Goal: Task Accomplishment & Management: Use online tool/utility

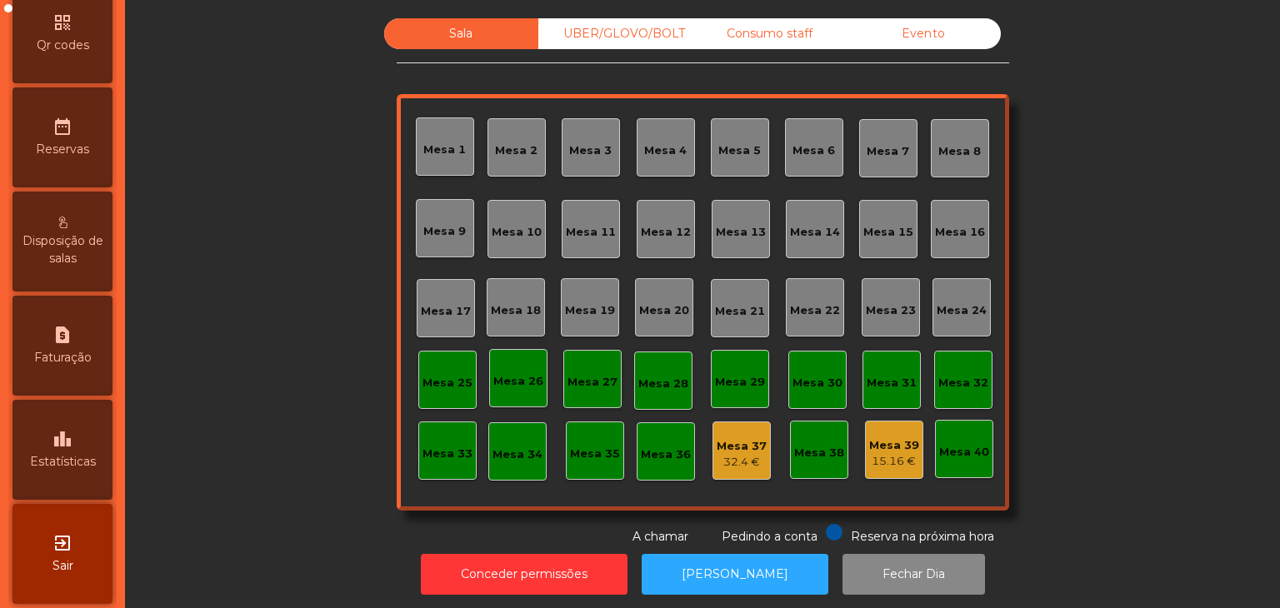
scroll to position [526, 0]
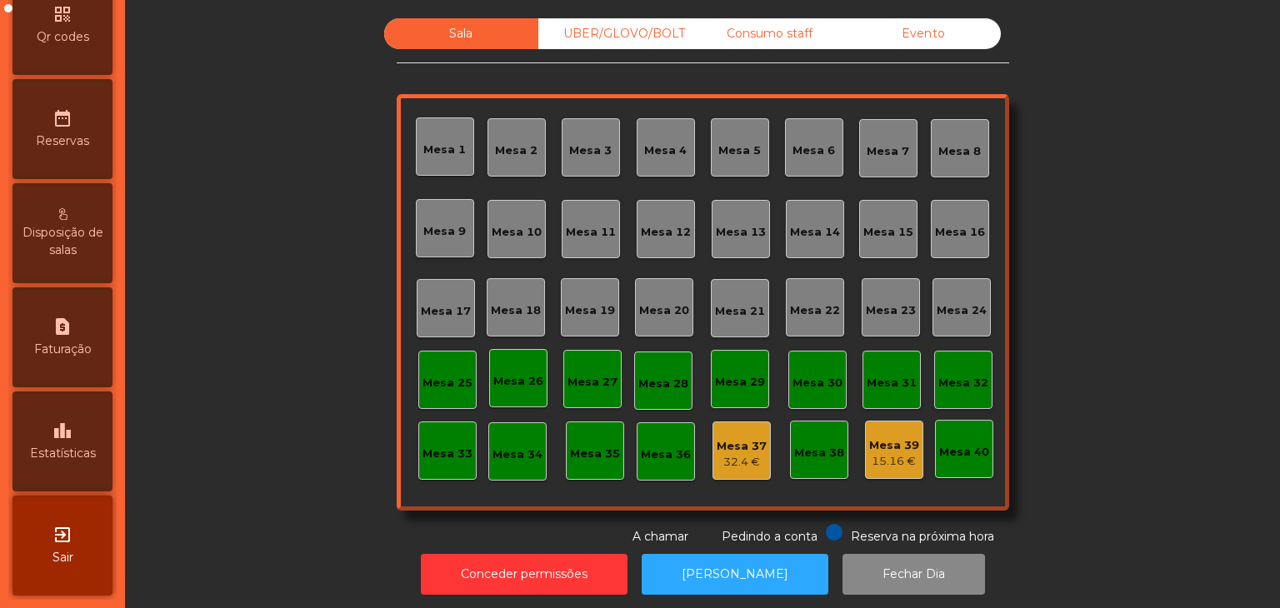
click at [79, 467] on div "leaderboard Estatísticas" at bounding box center [62, 442] width 100 height 100
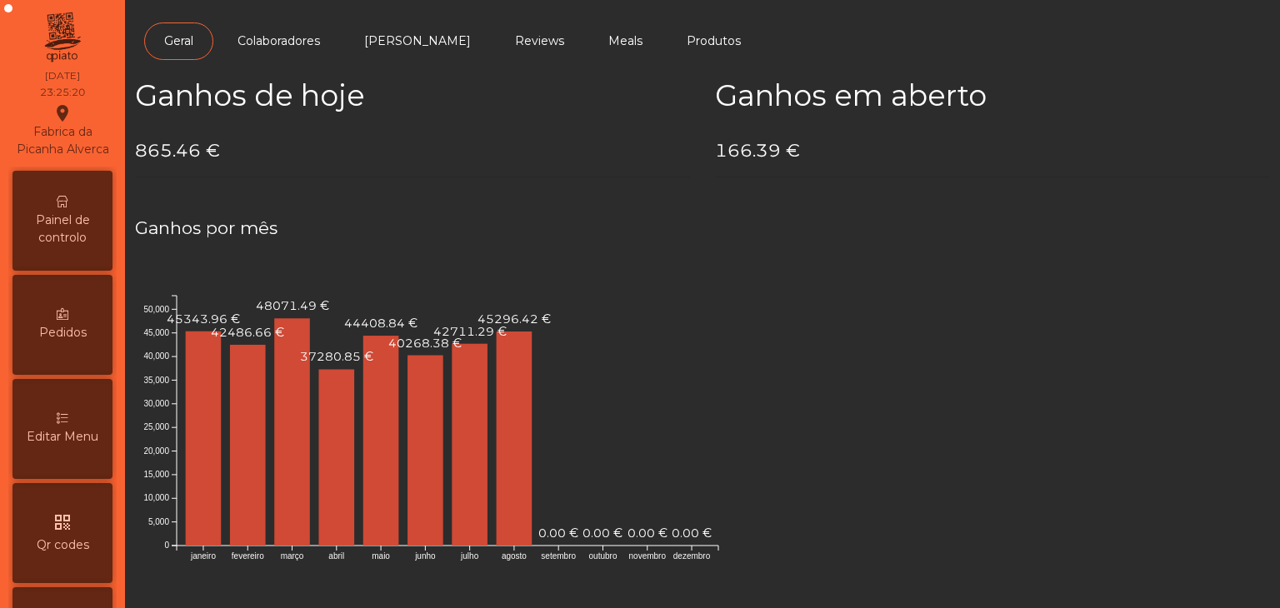
click at [67, 207] on icon at bounding box center [63, 202] width 12 height 12
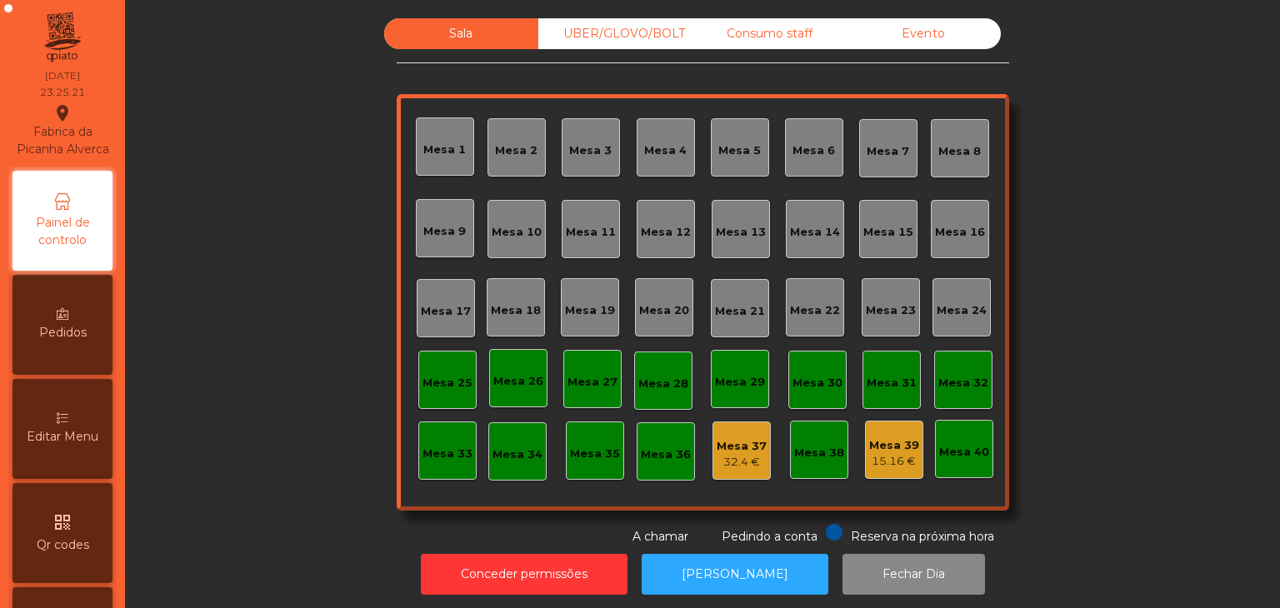
click at [962, 22] on div "Evento" at bounding box center [924, 33] width 154 height 31
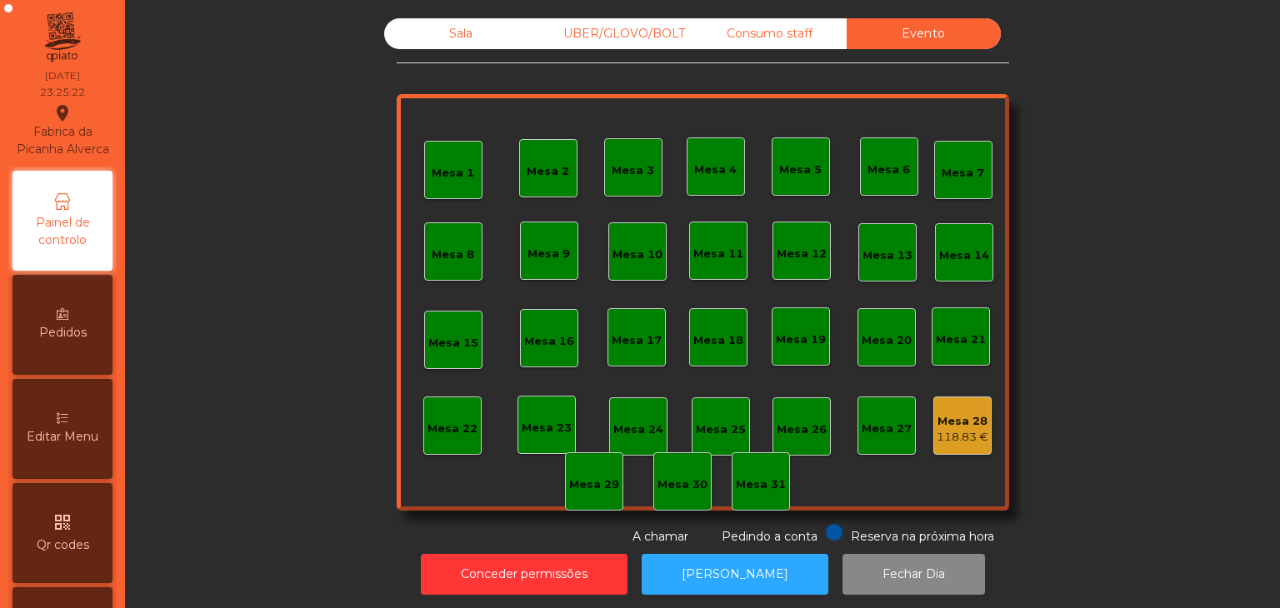
click at [950, 423] on div "Mesa 28" at bounding box center [963, 421] width 52 height 17
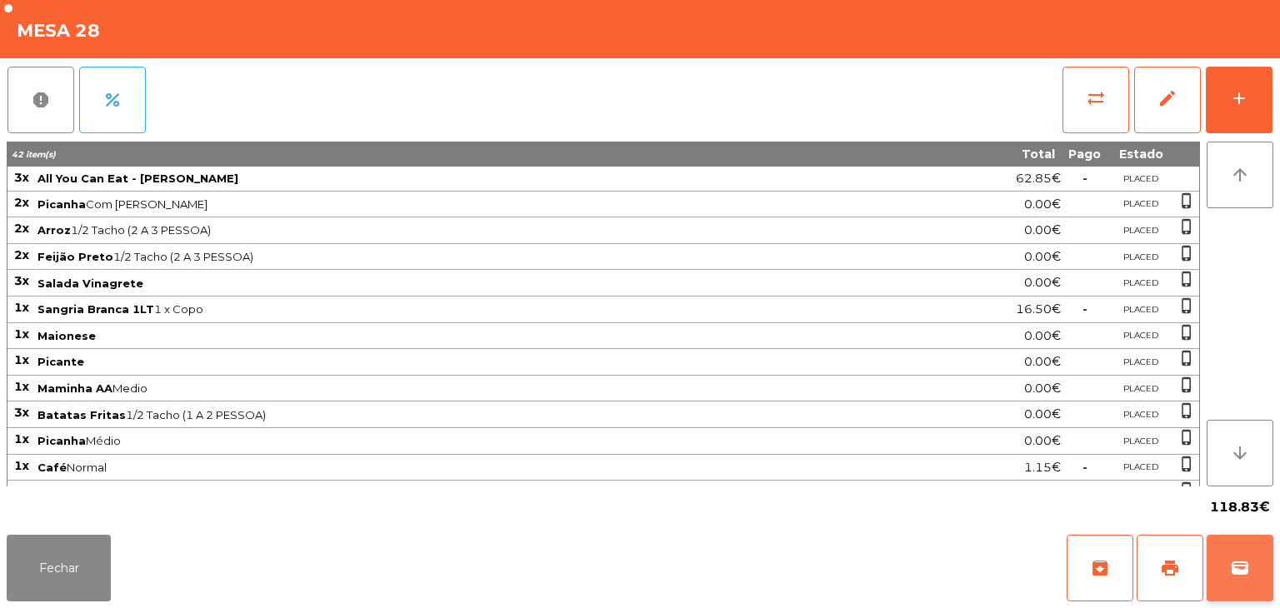
click at [1252, 560] on button "wallet" at bounding box center [1240, 568] width 67 height 67
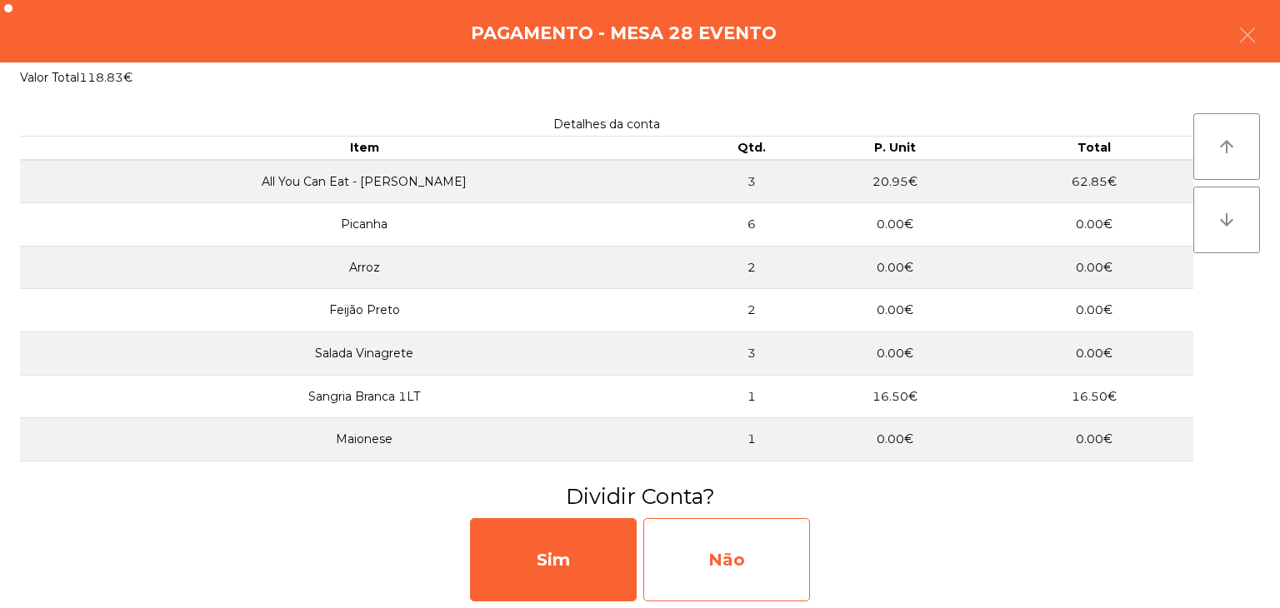
click at [772, 556] on div "Não" at bounding box center [726, 559] width 167 height 83
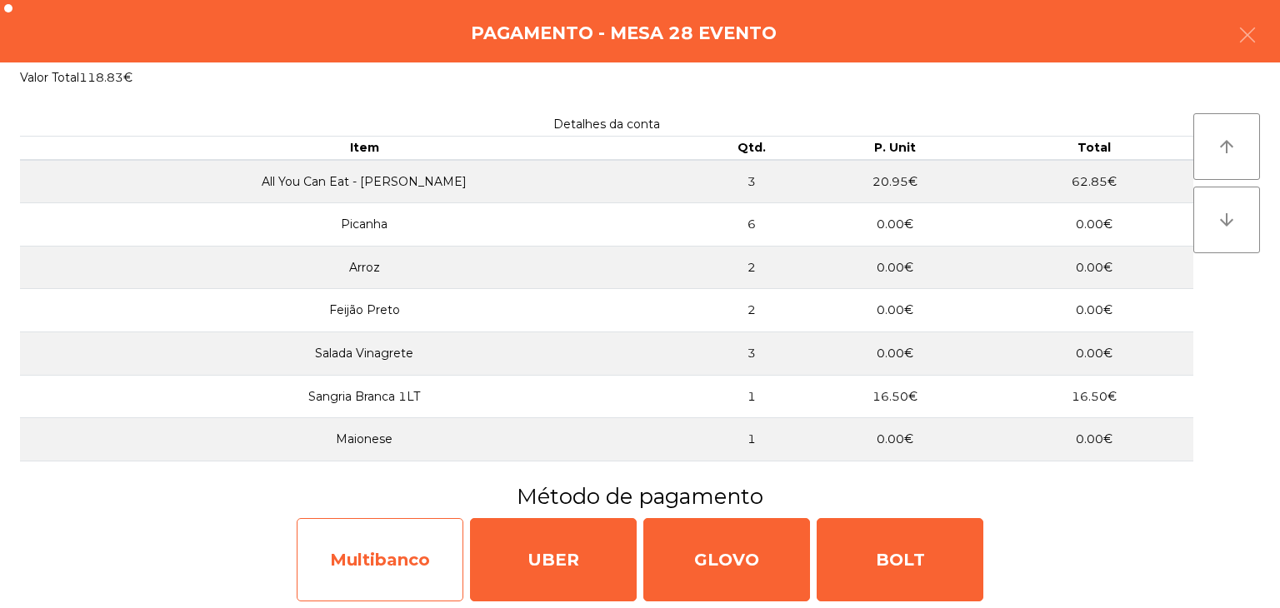
click at [390, 552] on div "Multibanco" at bounding box center [380, 559] width 167 height 83
select select "**"
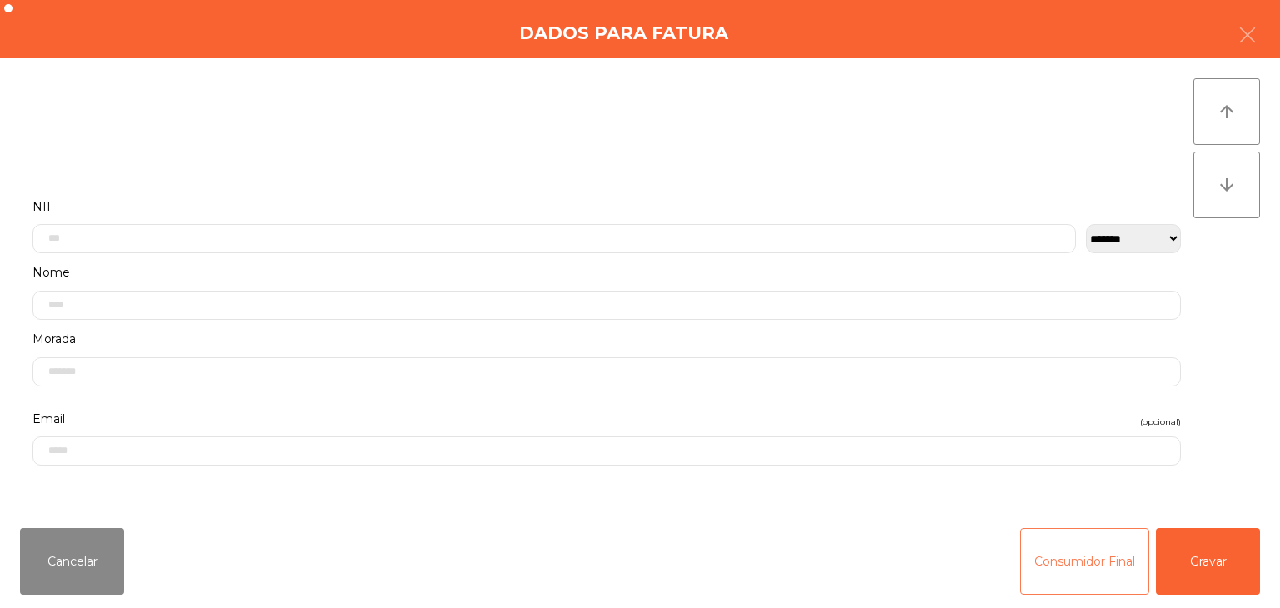
click at [1047, 547] on button "Consumidor Final" at bounding box center [1084, 561] width 129 height 67
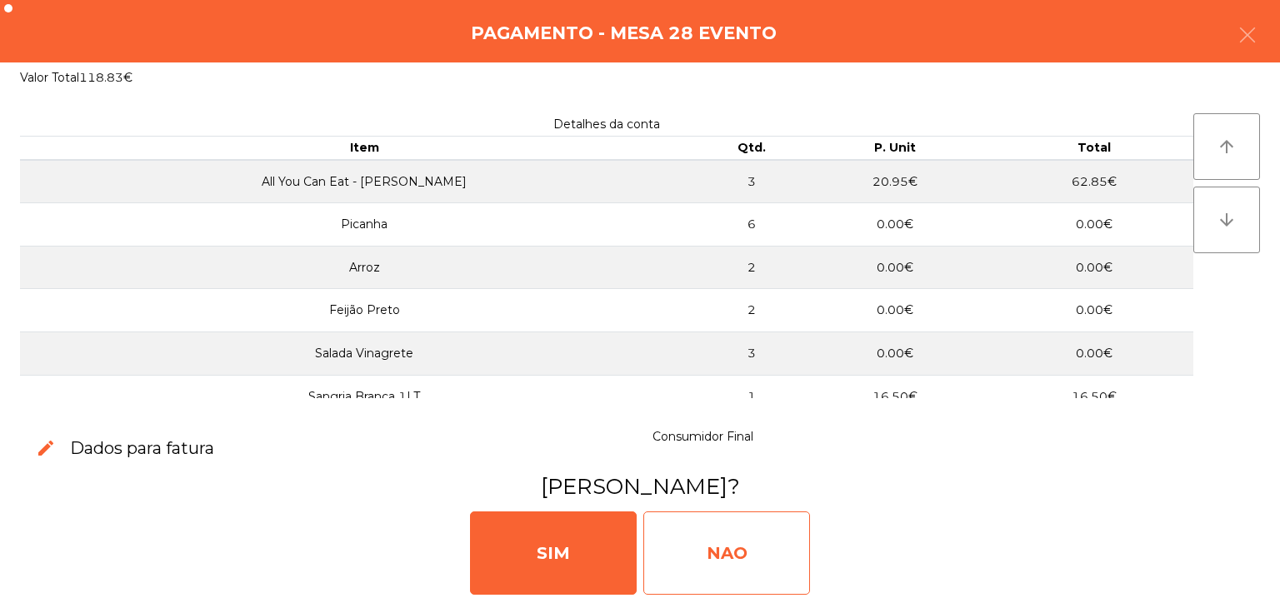
click at [789, 552] on div "NAO" at bounding box center [726, 553] width 167 height 83
